Goal: Find contact information: Find contact information

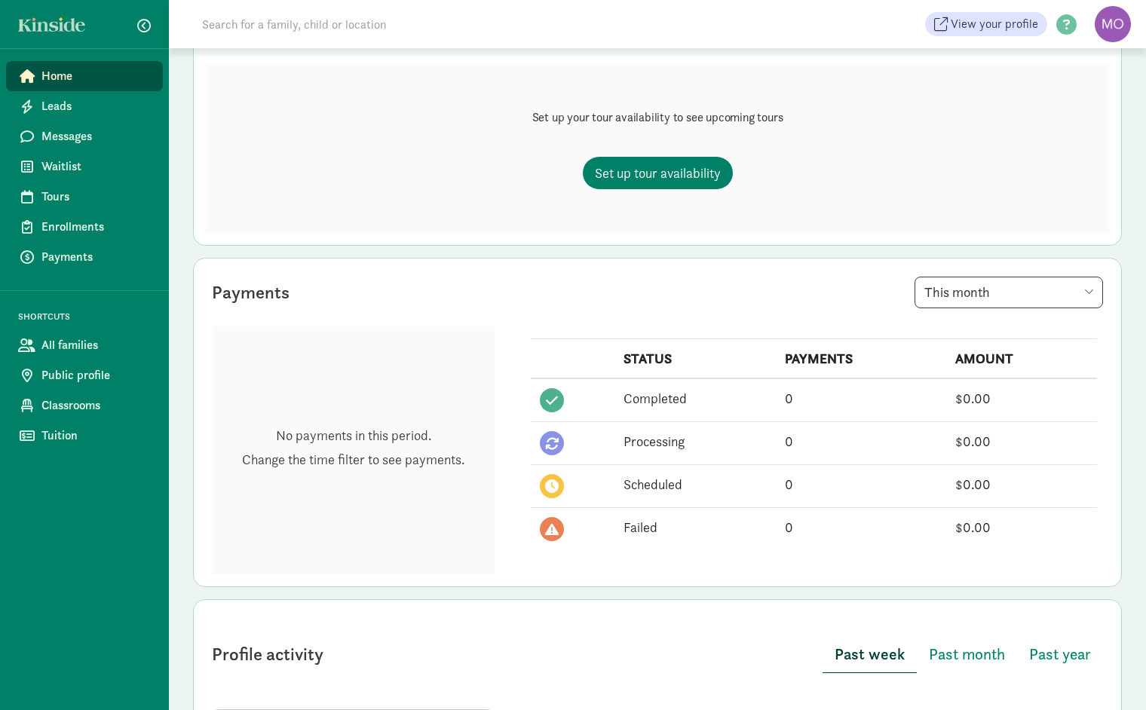
scroll to position [192, 0]
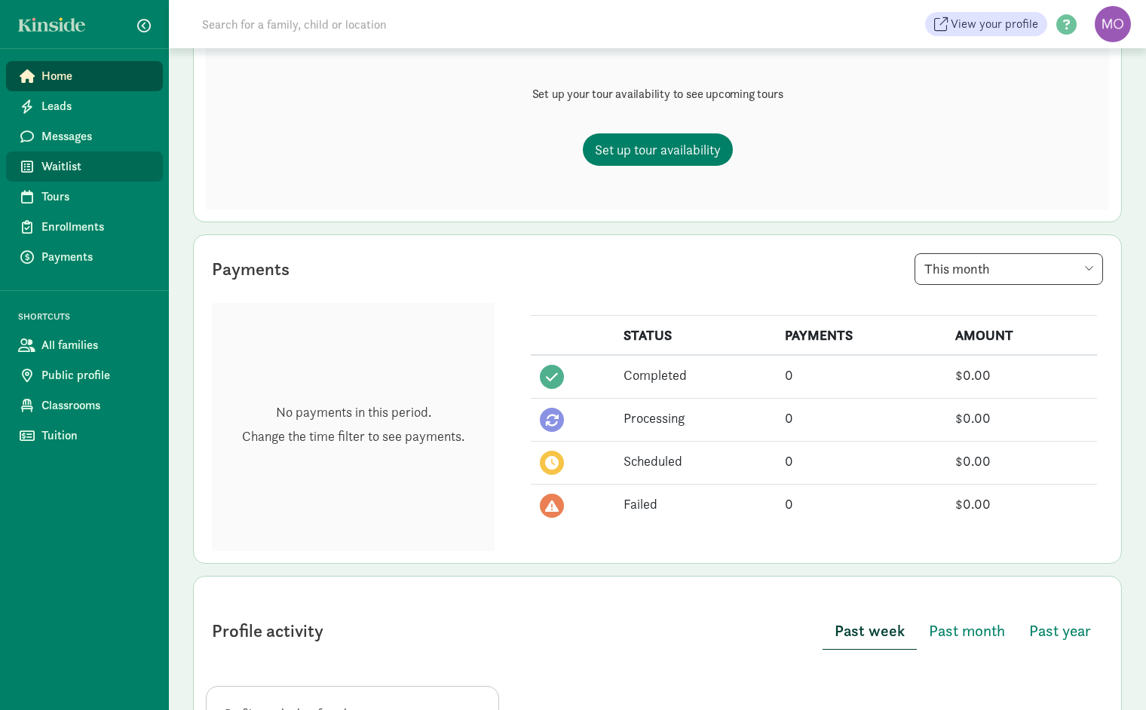
click at [77, 163] on span "Waitlist" at bounding box center [95, 167] width 109 height 18
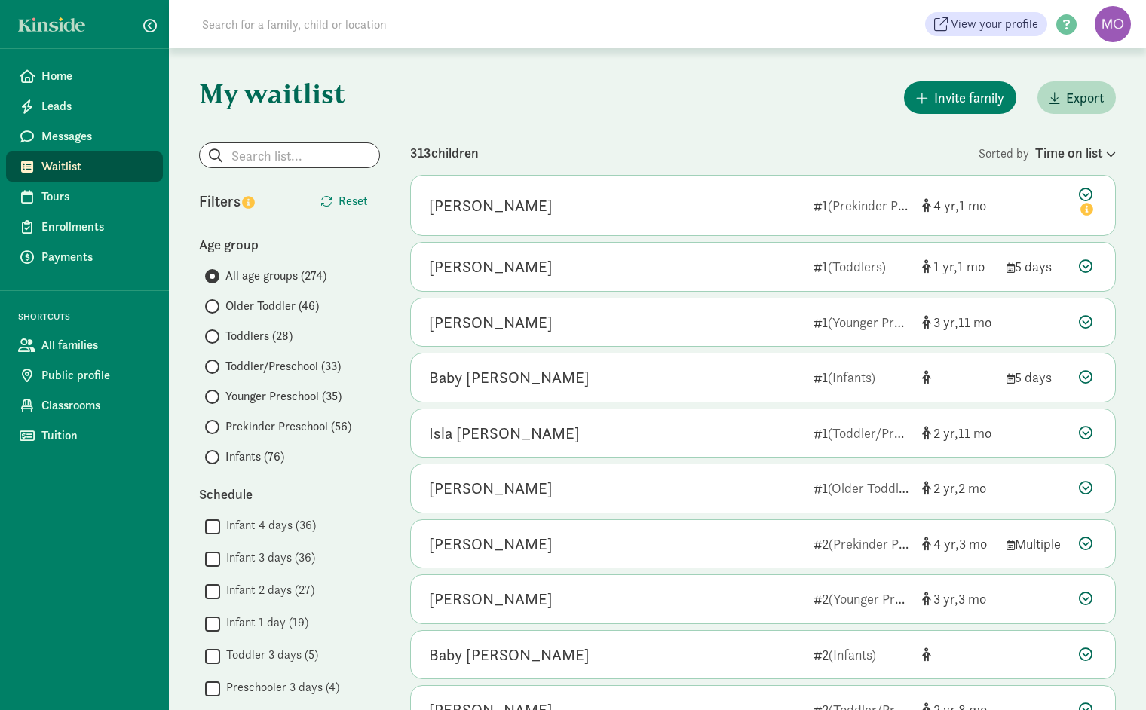
click at [215, 395] on span at bounding box center [212, 397] width 14 height 14
click at [215, 395] on input "Younger Preschool (35)" at bounding box center [210, 397] width 10 height 10
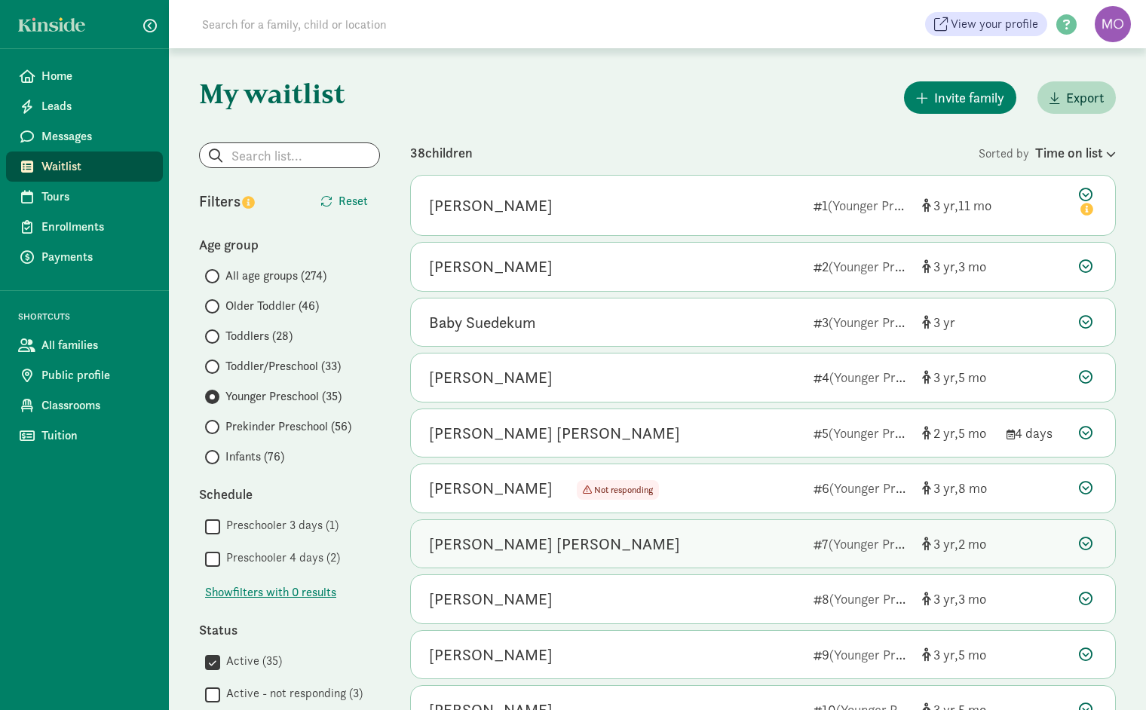
click at [670, 520] on div "Aylin Lopez Baray 7 (Younger Preschool) 3 2" at bounding box center [763, 544] width 704 height 48
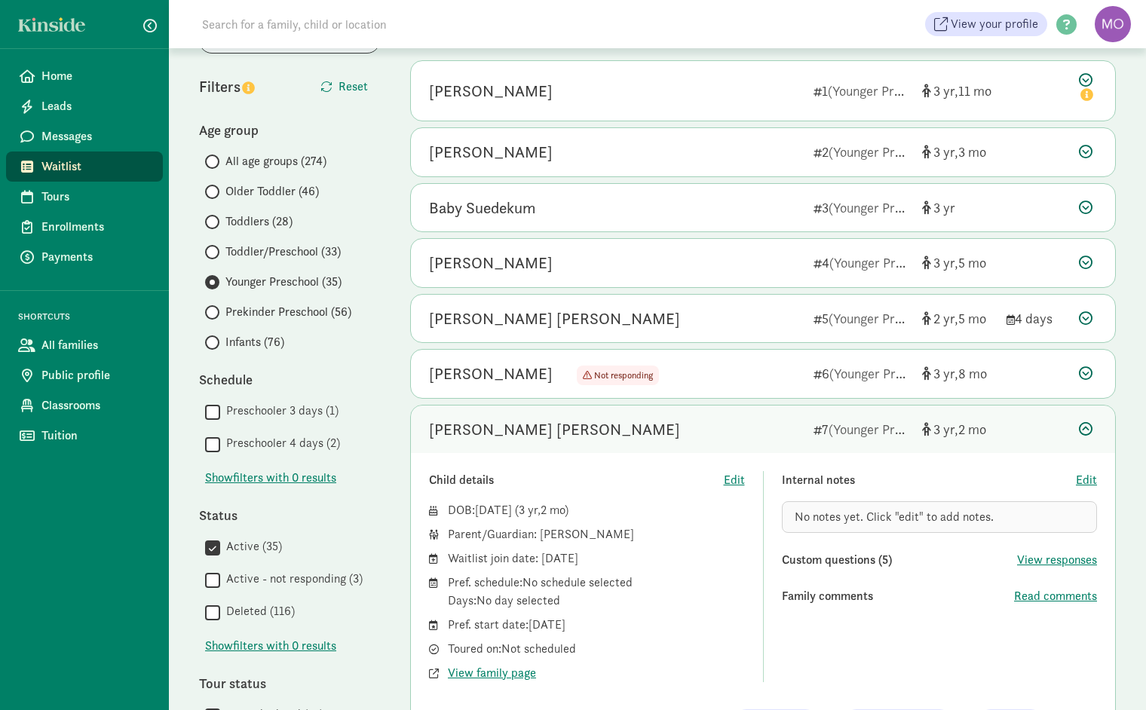
scroll to position [145, 0]
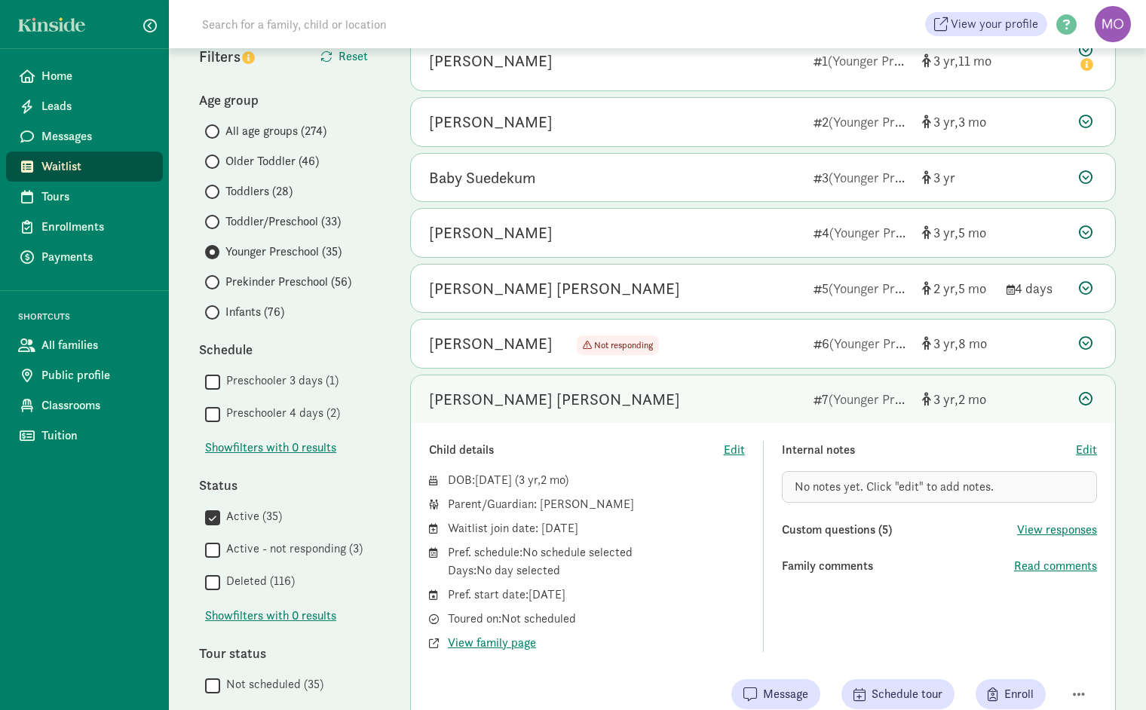
click at [1081, 398] on icon at bounding box center [1086, 399] width 14 height 14
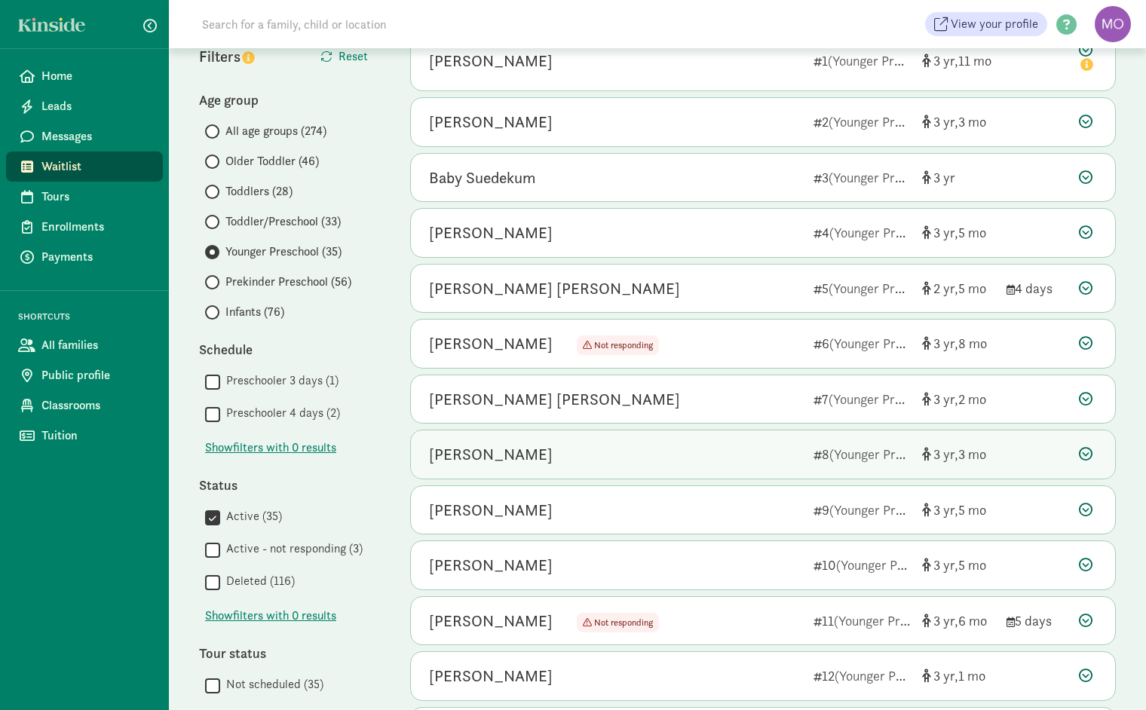
click at [803, 455] on div "Theodore Roberts 8 (Younger Preschool) 3 3" at bounding box center [763, 455] width 704 height 48
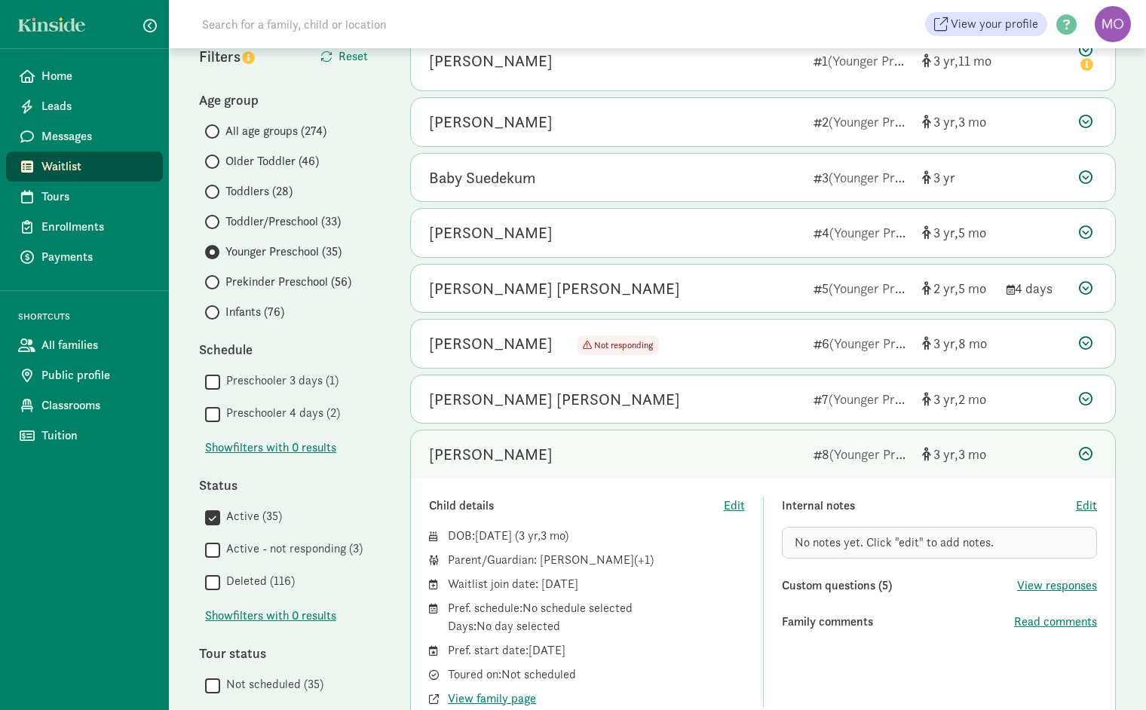
click at [1083, 454] on icon at bounding box center [1086, 454] width 14 height 14
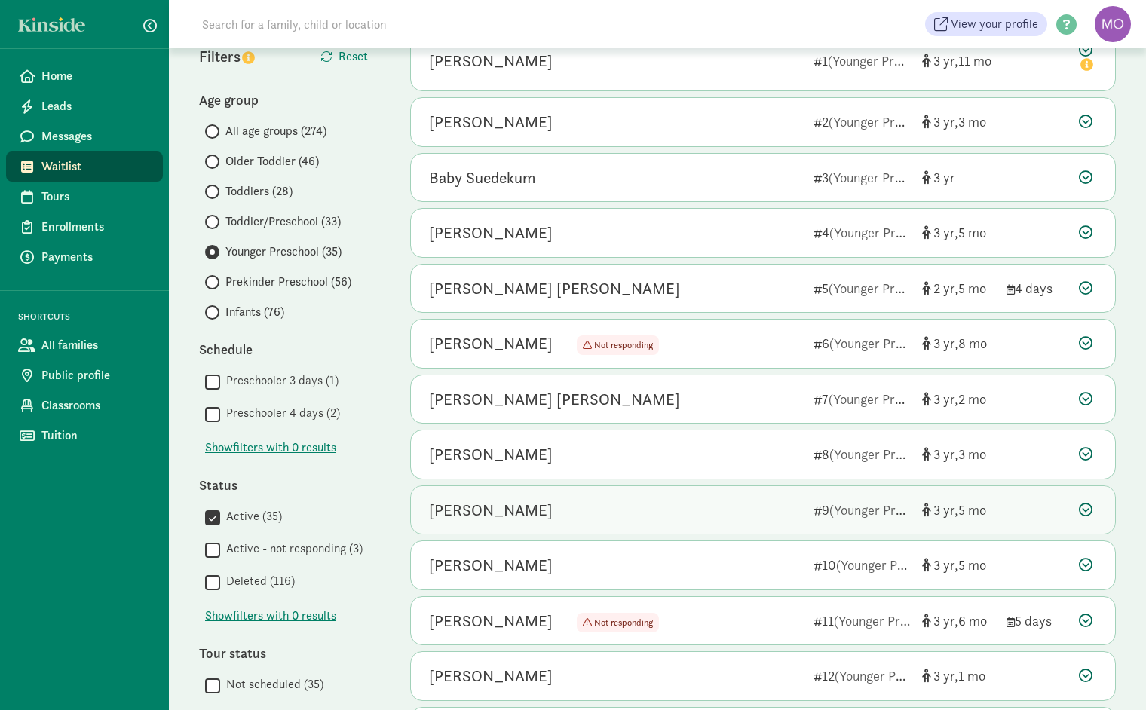
click at [647, 517] on div "Ravi Bedi" at bounding box center [615, 510] width 372 height 24
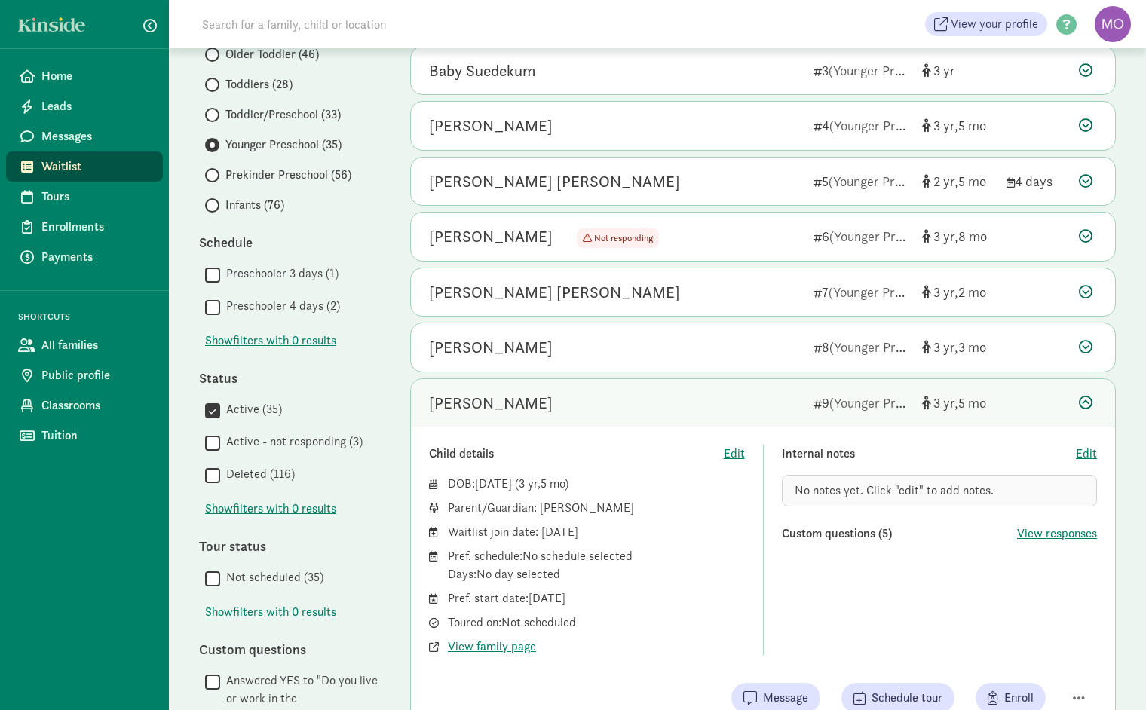
scroll to position [248, 0]
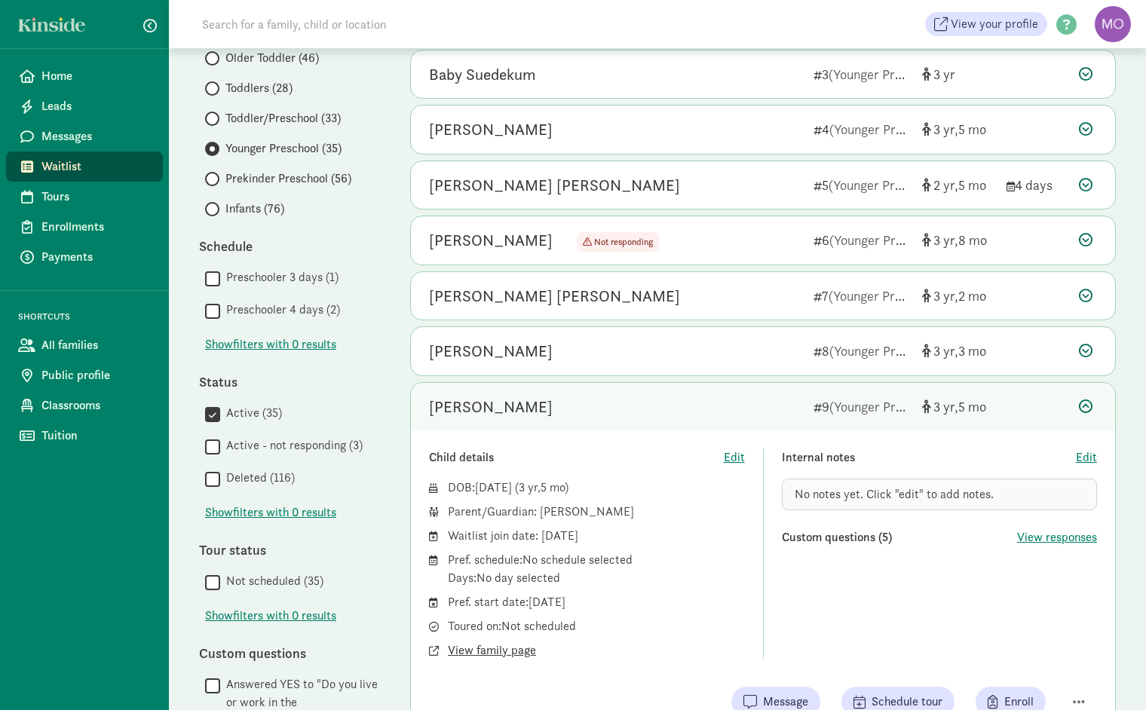
click at [515, 642] on span "View family page" at bounding box center [492, 651] width 88 height 18
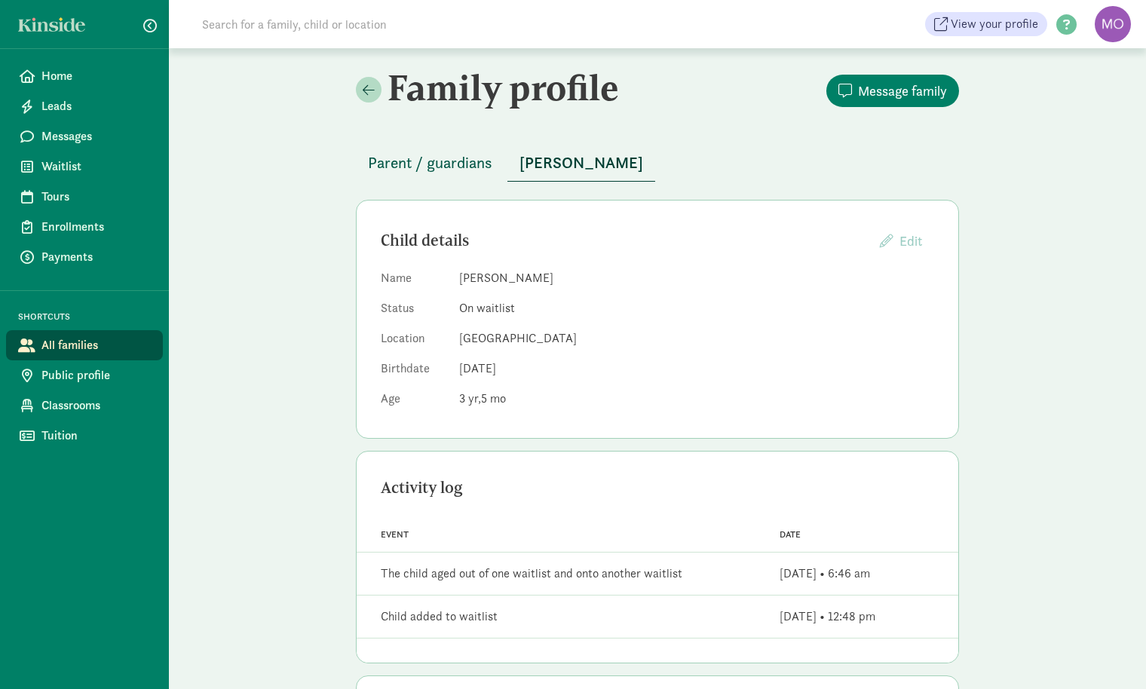
click at [470, 162] on span "Parent / guardians" at bounding box center [430, 163] width 124 height 24
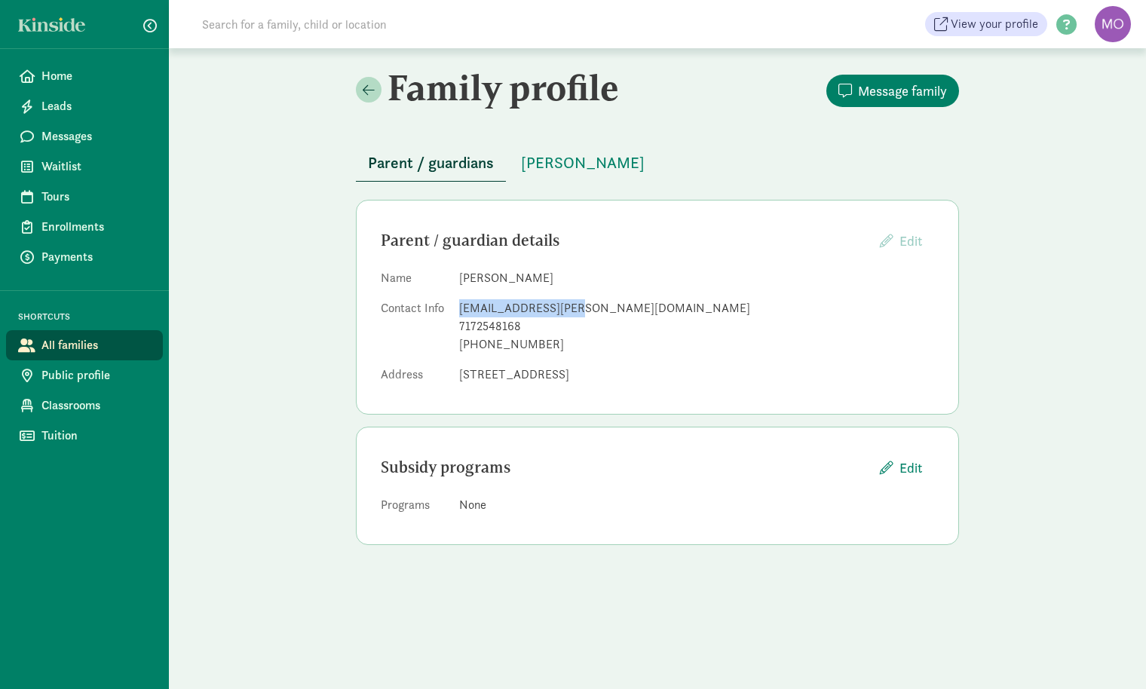
drag, startPoint x: 588, startPoint y: 311, endPoint x: 455, endPoint y: 310, distance: 132.7
click at [455, 310] on dl "Name Heather Bedi Contact Info bedih@dickinson.edu 7172548168 +15704285351 Addr…" at bounding box center [657, 329] width 553 height 121
copy div "bedih@dickinson.edu"
